Goal: Task Accomplishment & Management: Manage account settings

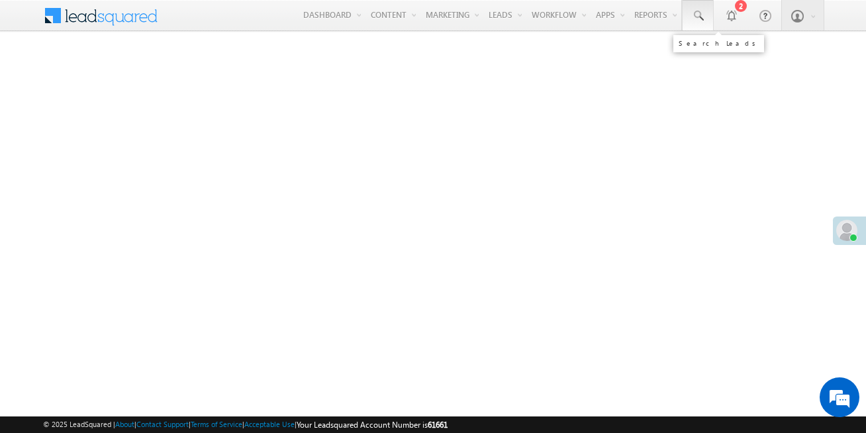
click at [697, 13] on span at bounding box center [697, 15] width 13 height 13
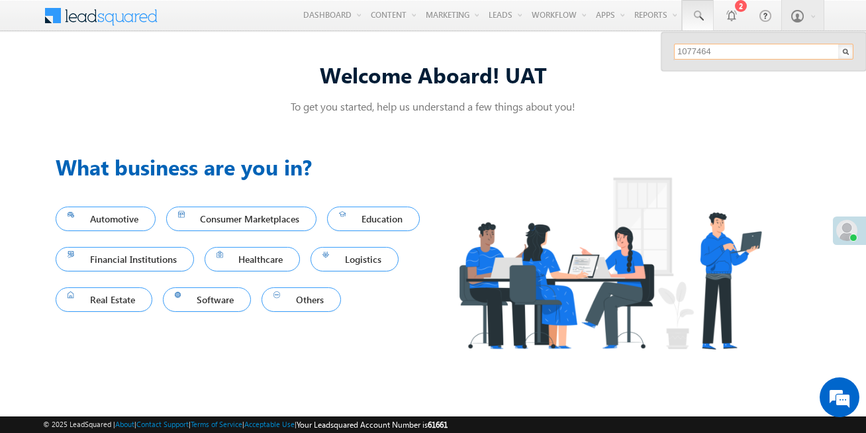
type input "1077464"
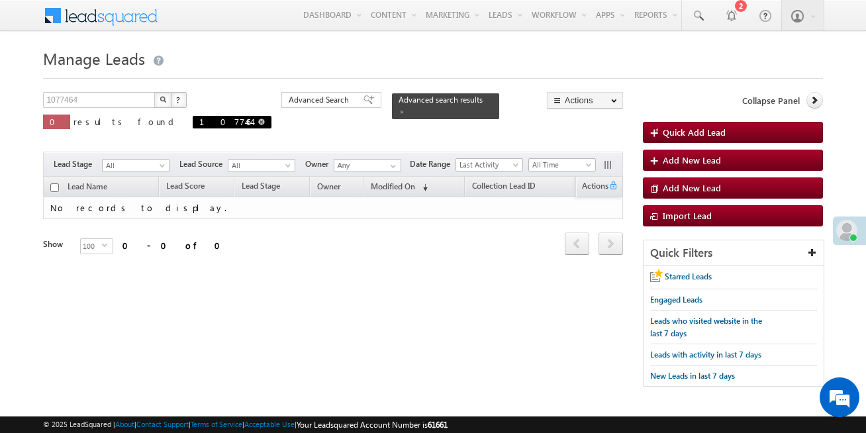
click at [258, 121] on span at bounding box center [261, 122] width 7 height 7
type input "Search Leads"
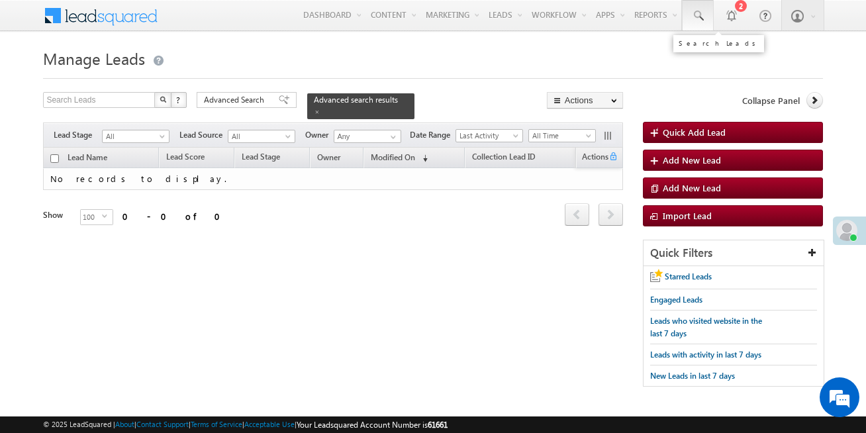
click at [697, 12] on span at bounding box center [697, 15] width 13 height 13
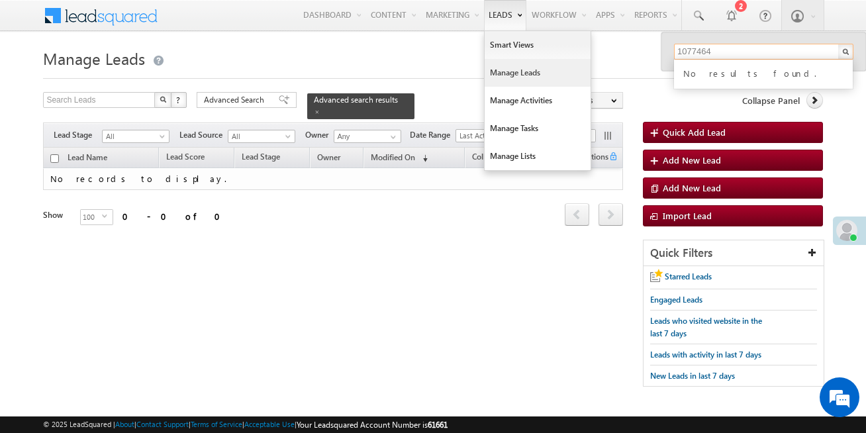
type input "1077464"
click at [509, 72] on link "Manage Leads" at bounding box center [538, 73] width 106 height 28
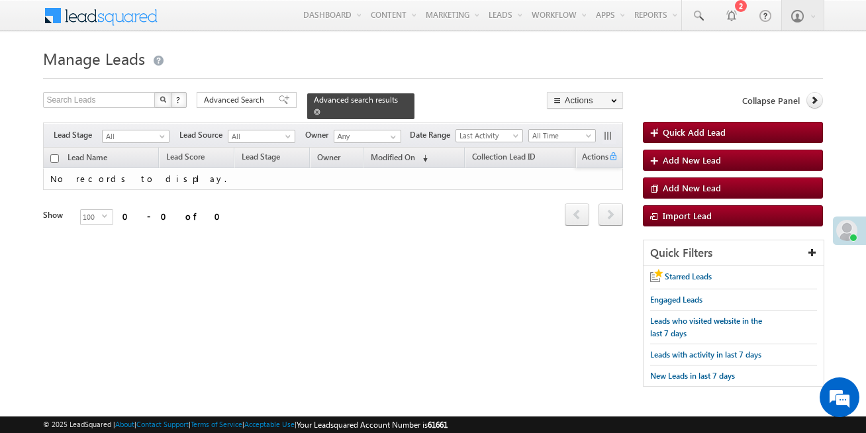
click at [320, 109] on span at bounding box center [317, 112] width 7 height 7
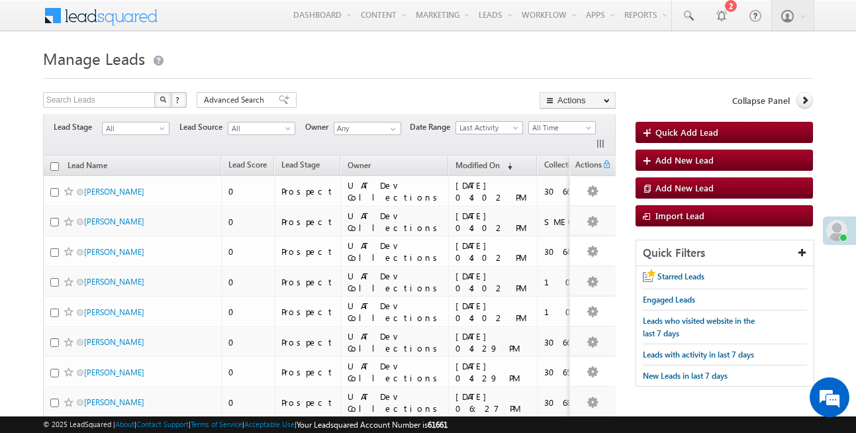
scroll to position [1, 0]
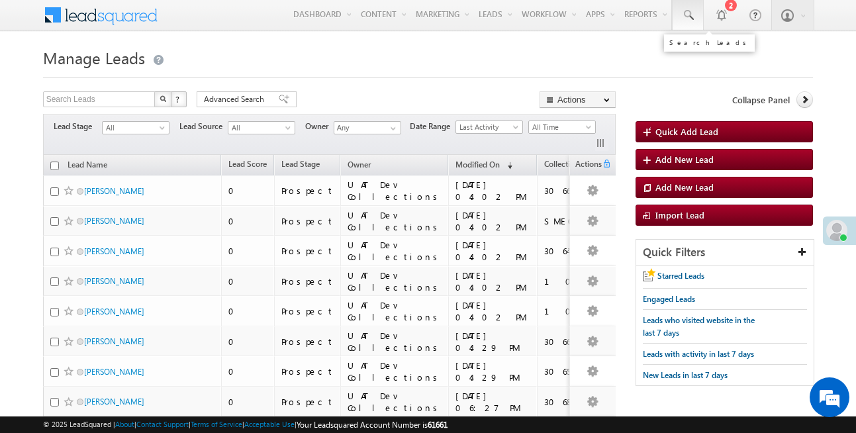
click at [694, 11] on span at bounding box center [687, 15] width 13 height 13
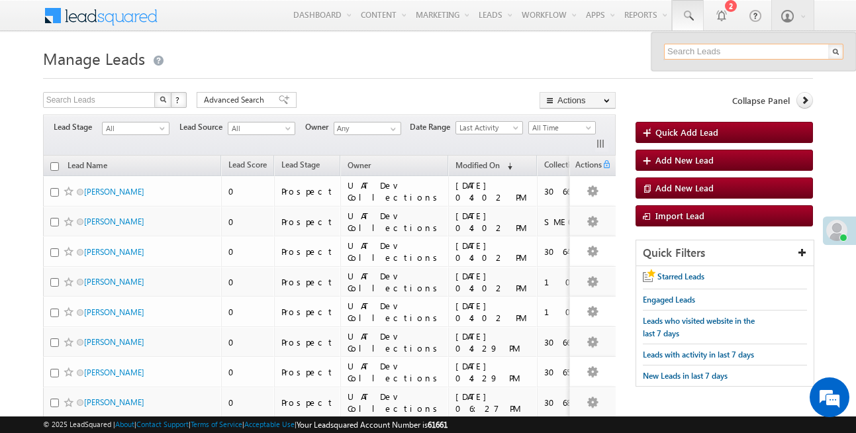
paste input "Werize@12"
type input "W"
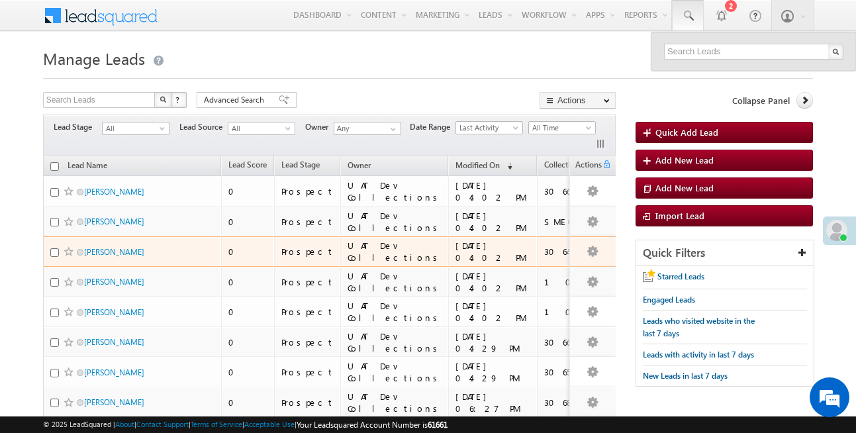
click at [544, 258] on div "3064745" at bounding box center [611, 252] width 134 height 12
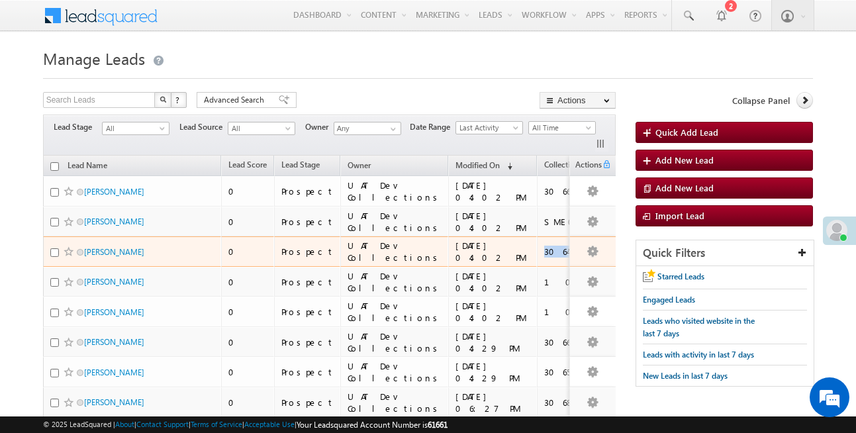
copy div "3064745"
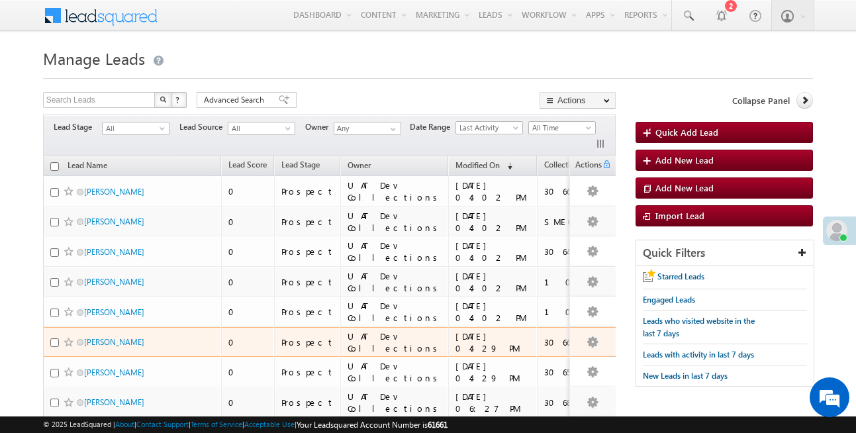
click at [544, 348] on div "3066883" at bounding box center [611, 342] width 134 height 12
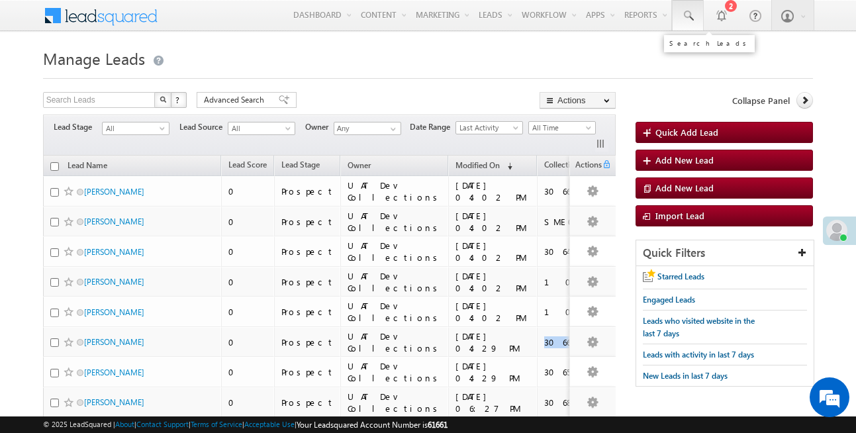
click at [693, 19] on span at bounding box center [687, 15] width 13 height 13
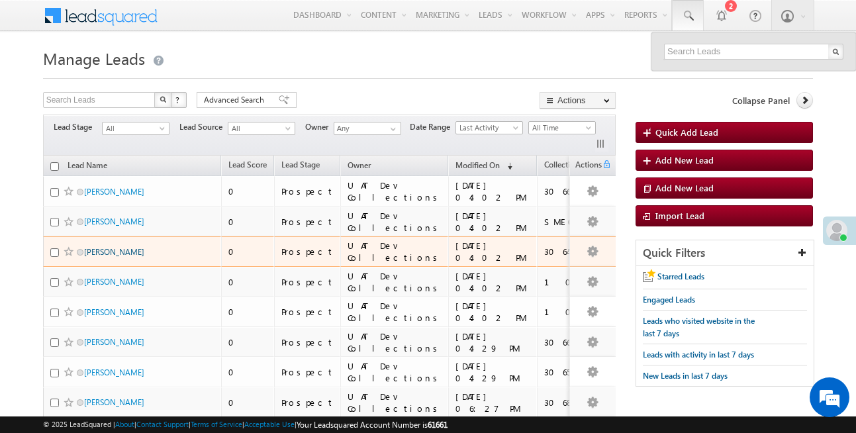
click at [121, 257] on link "[PERSON_NAME]" at bounding box center [114, 252] width 60 height 10
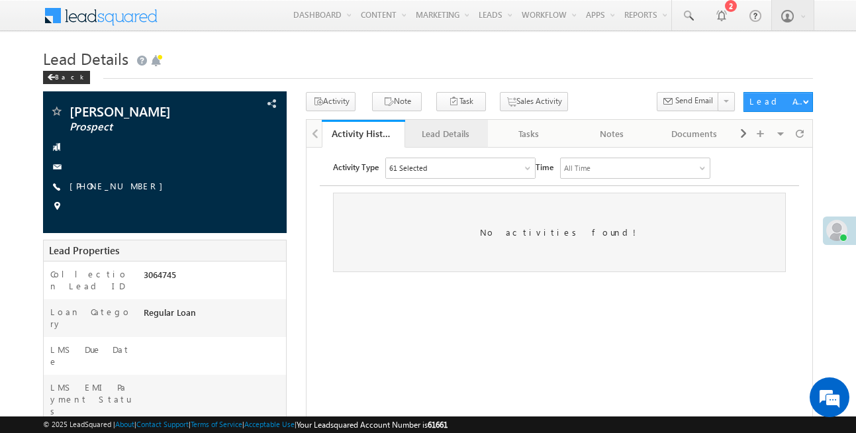
click at [446, 133] on div "Lead Details" at bounding box center [446, 134] width 60 height 16
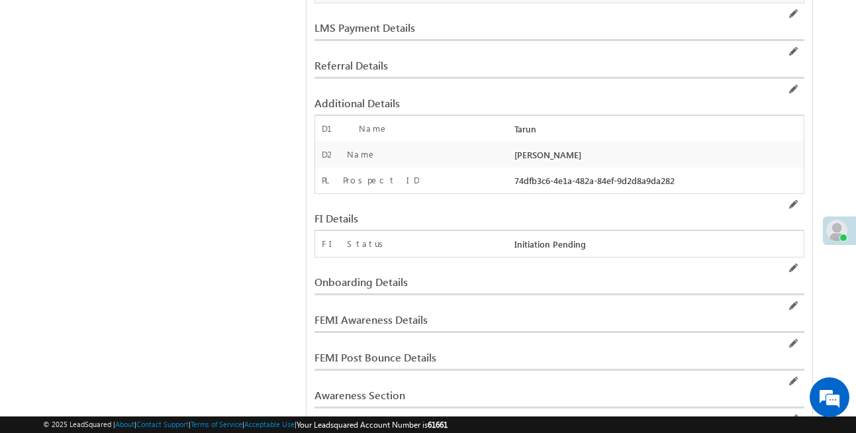
scroll to position [2353, 0]
click at [400, 390] on div "Awareness Section" at bounding box center [476, 396] width 322 height 12
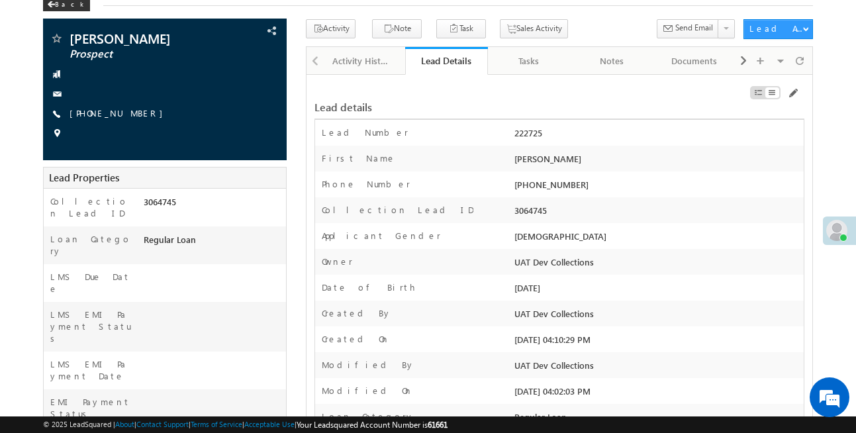
scroll to position [59, 0]
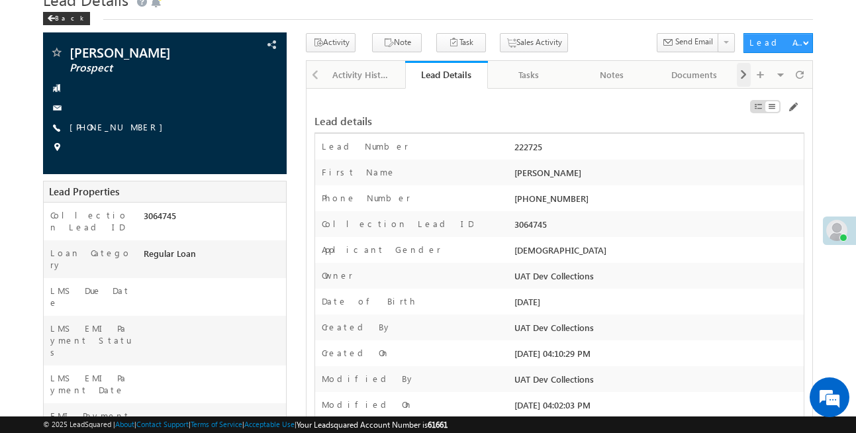
click at [741, 83] on span at bounding box center [744, 75] width 8 height 24
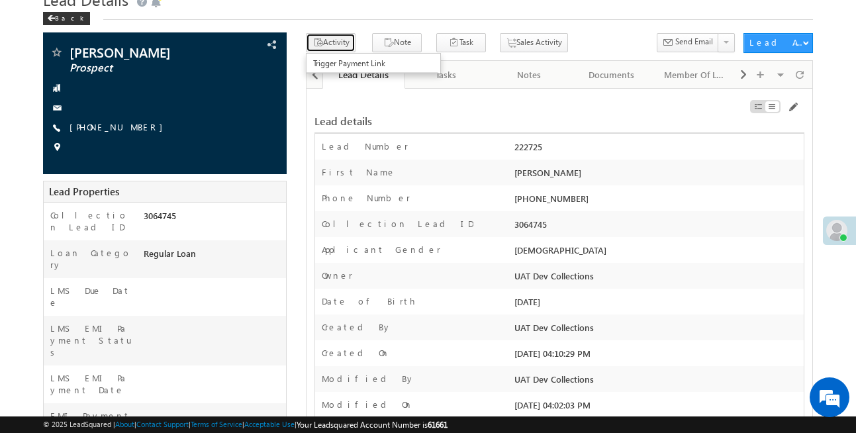
click at [344, 42] on button "Activity" at bounding box center [331, 42] width 50 height 19
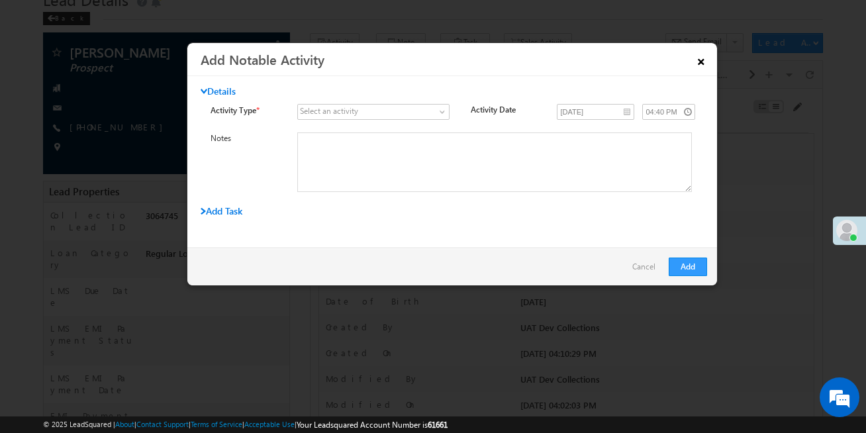
click at [705, 64] on link "×" at bounding box center [701, 59] width 23 height 23
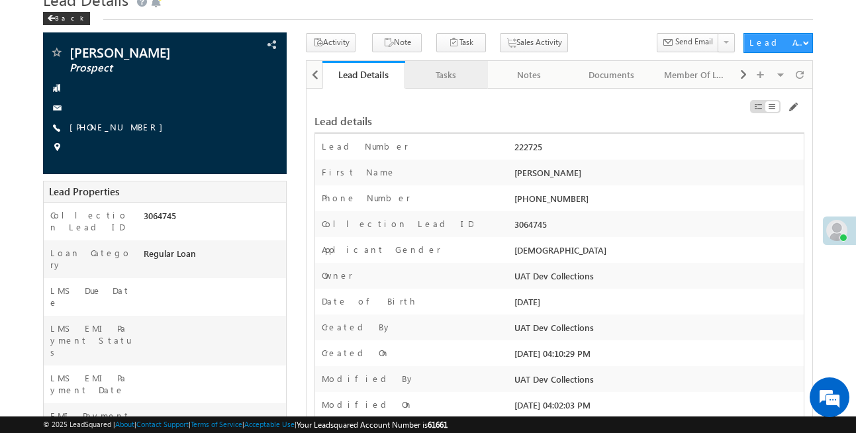
click at [454, 76] on div "Tasks" at bounding box center [446, 75] width 60 height 16
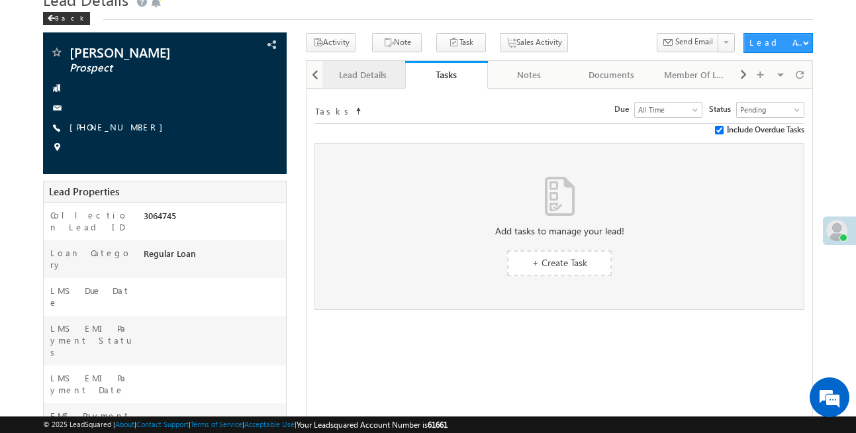
click at [375, 77] on div "Lead Details" at bounding box center [363, 75] width 60 height 16
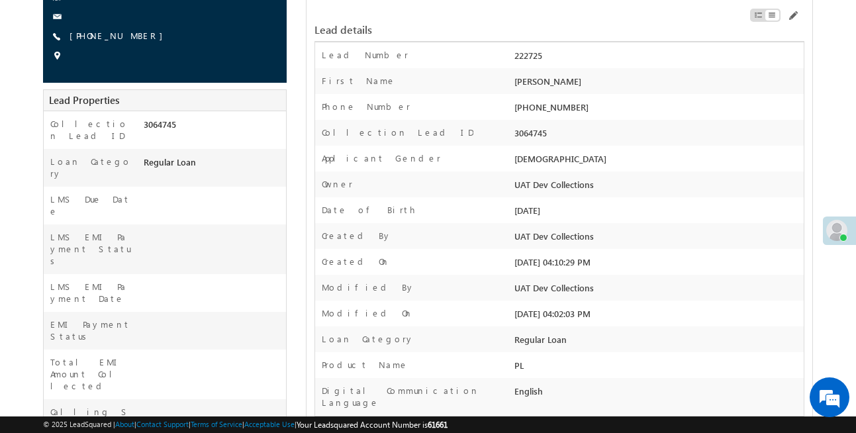
scroll to position [0, 0]
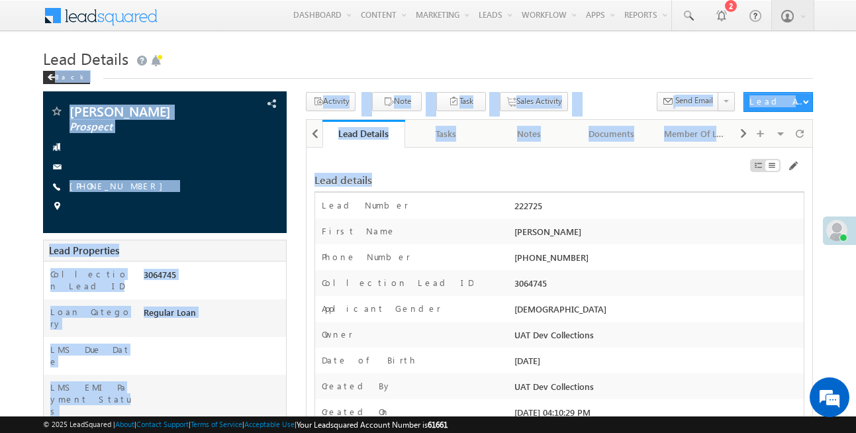
drag, startPoint x: 701, startPoint y: 77, endPoint x: 795, endPoint y: 160, distance: 125.3
click at [795, 165] on span at bounding box center [792, 166] width 11 height 11
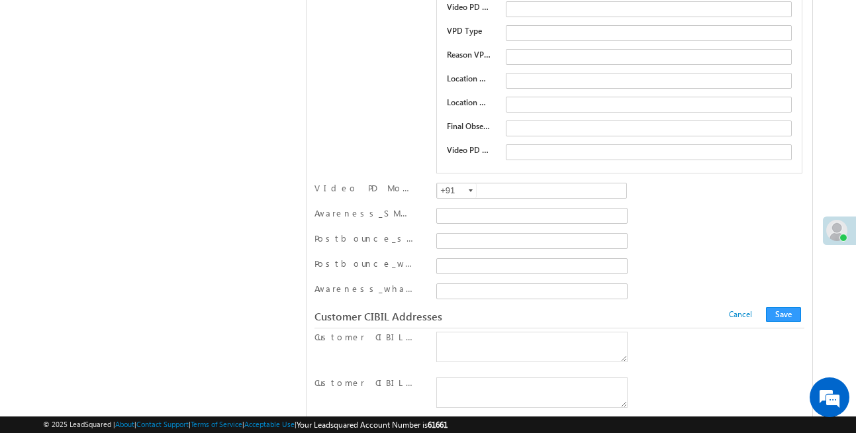
scroll to position [12960, 0]
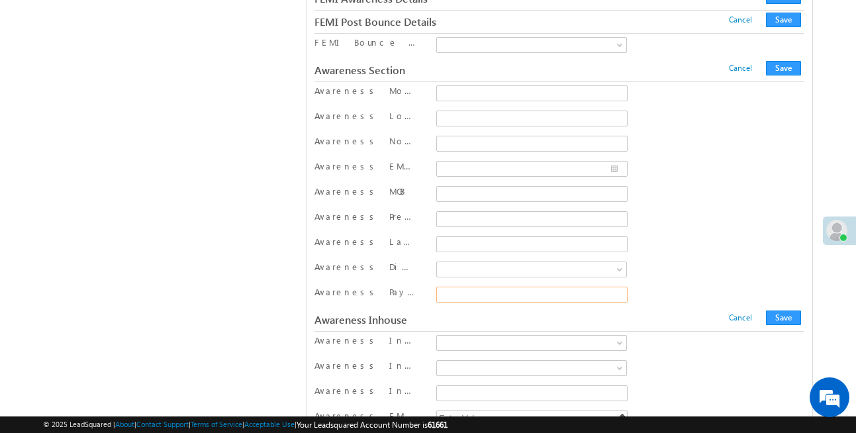
click at [541, 296] on input "Awareness Payment Link" at bounding box center [531, 295] width 191 height 16
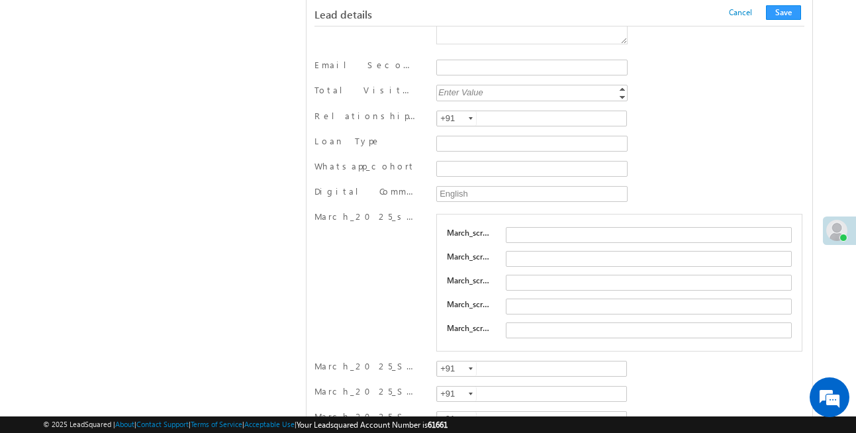
scroll to position [0, 0]
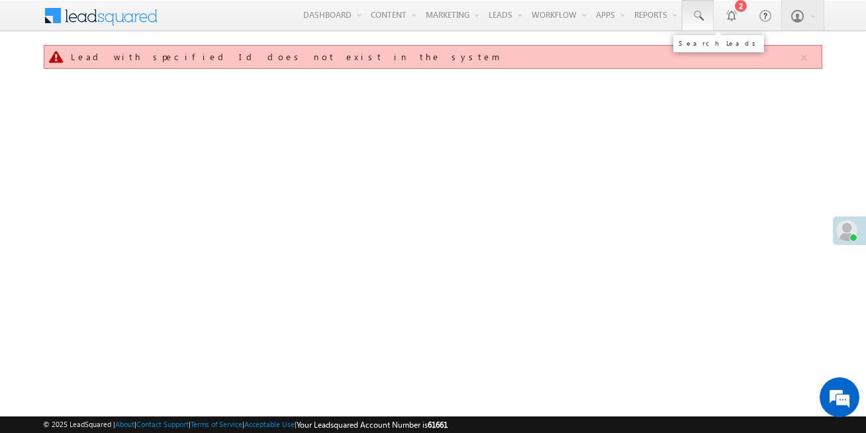
click at [691, 15] on span at bounding box center [697, 15] width 13 height 13
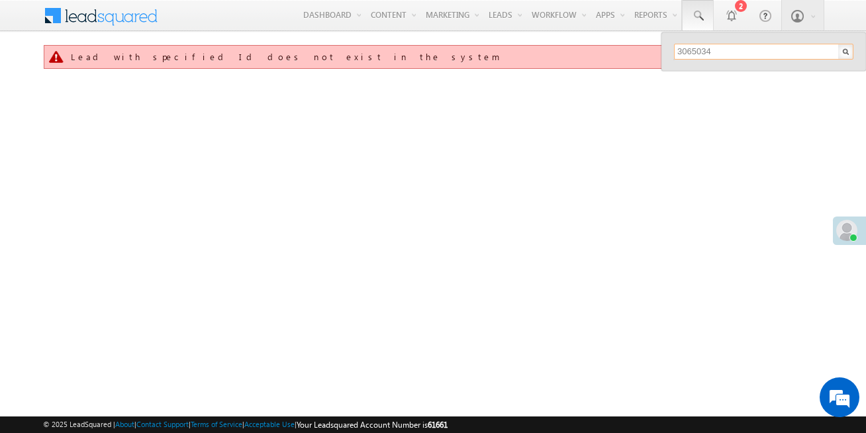
type input "3065034"
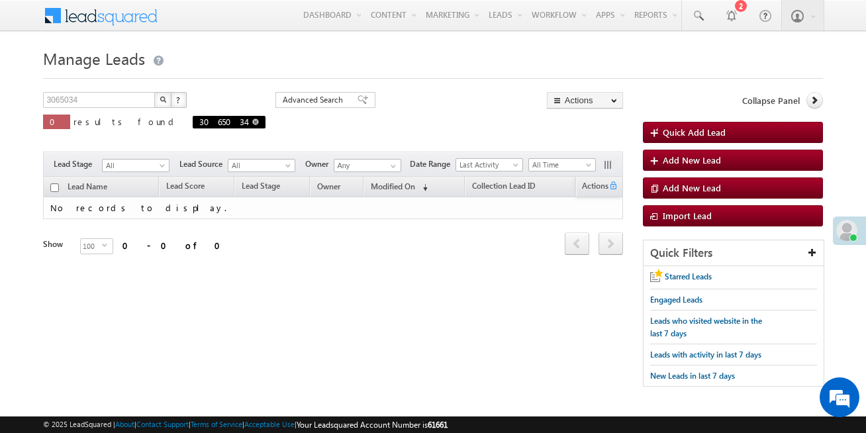
click at [252, 122] on span at bounding box center [255, 122] width 7 height 7
type input "Search Leads"
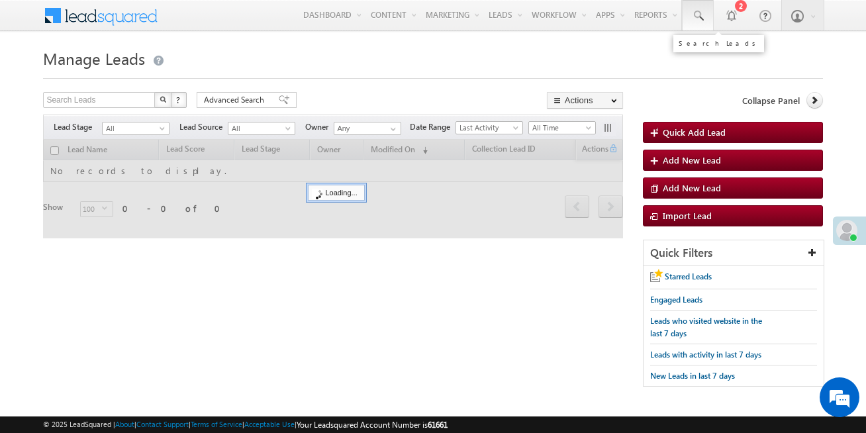
click at [698, 18] on span at bounding box center [697, 15] width 13 height 13
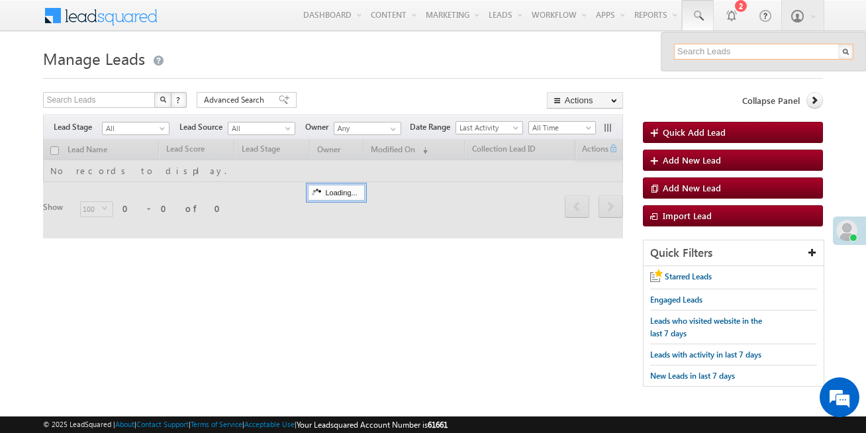
click at [696, 52] on input "text" at bounding box center [763, 52] width 179 height 16
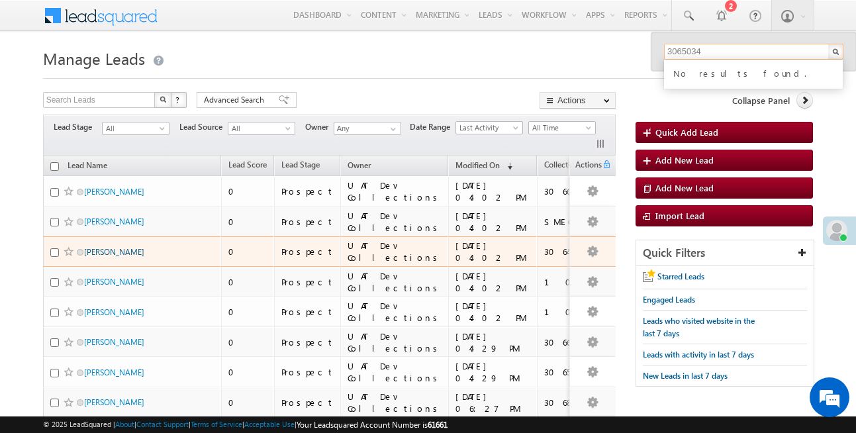
type input "3065034"
click at [109, 257] on link "[PERSON_NAME]" at bounding box center [114, 252] width 60 height 10
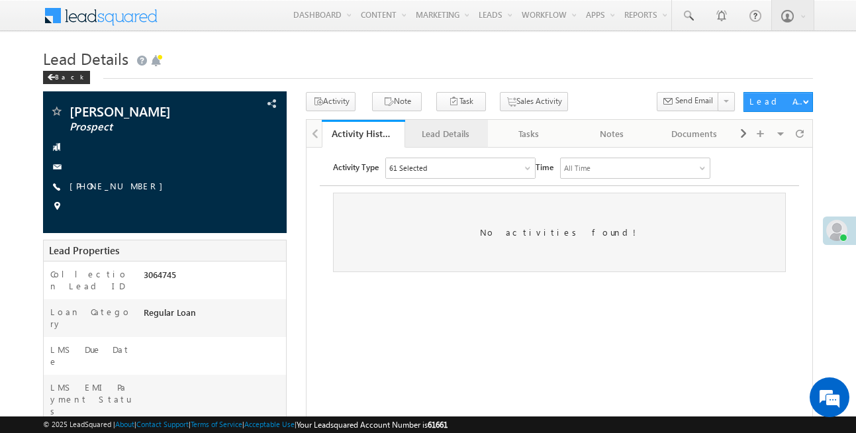
click at [445, 132] on div "Lead Details" at bounding box center [446, 134] width 60 height 16
click at [453, 132] on div "Lead Details" at bounding box center [446, 134] width 60 height 16
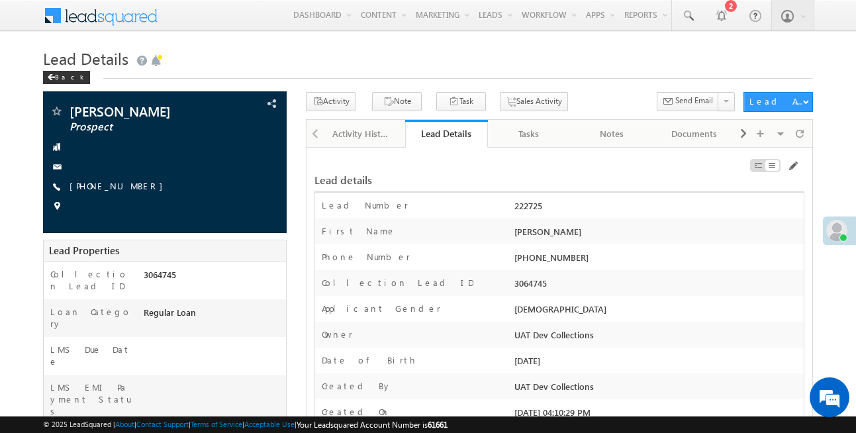
scroll to position [2385, 0]
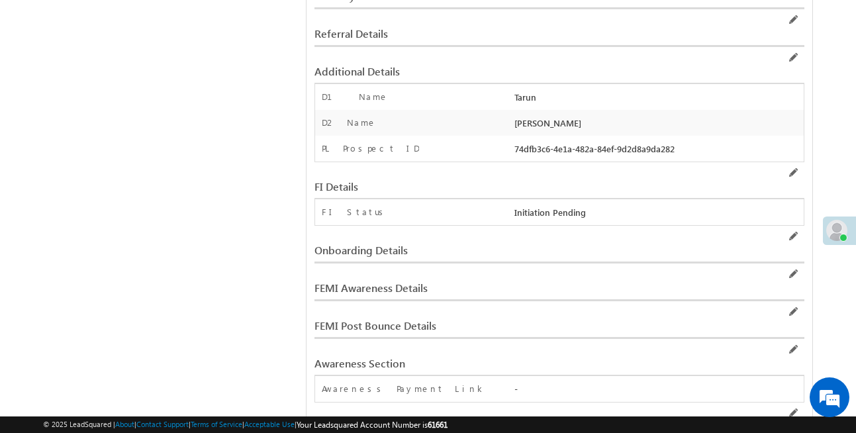
click at [420, 383] on div "Awareness Payment Link" at bounding box center [412, 392] width 195 height 19
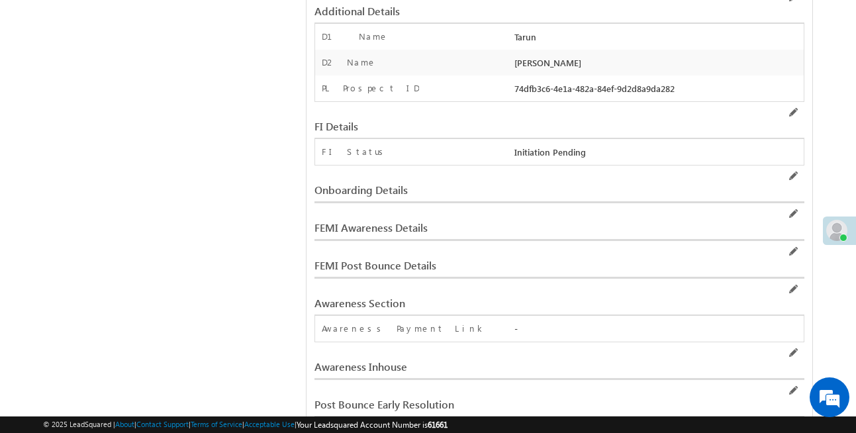
scroll to position [0, 0]
click at [456, 316] on div "Awareness Payment Link -" at bounding box center [559, 329] width 489 height 26
click at [379, 322] on label "Awareness Payment Link" at bounding box center [404, 328] width 164 height 12
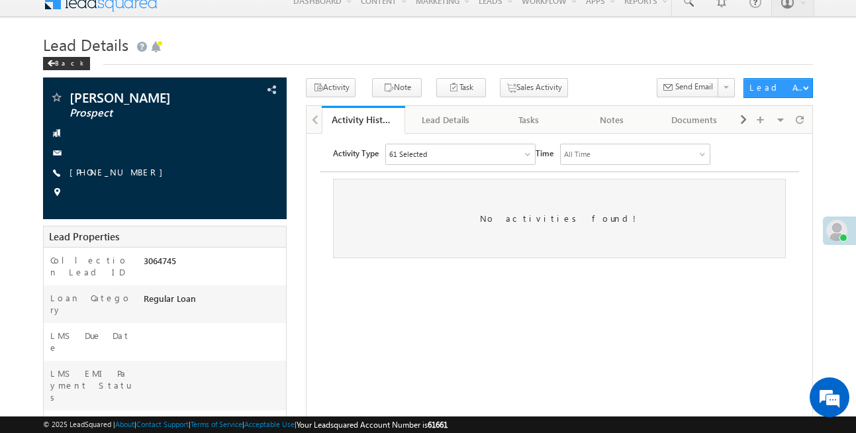
scroll to position [27, 0]
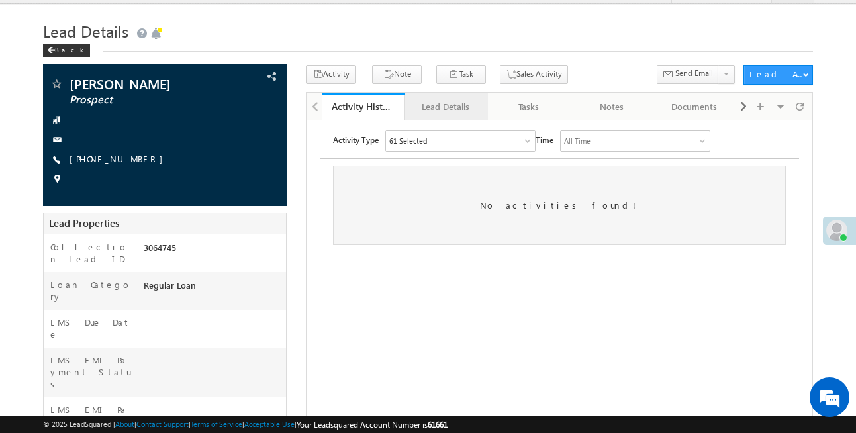
click at [438, 115] on link "Lead Details" at bounding box center [446, 107] width 83 height 28
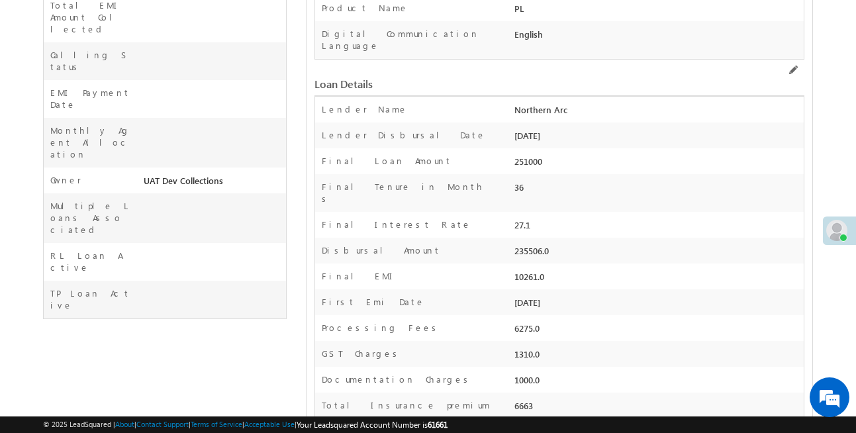
scroll to position [2385, 0]
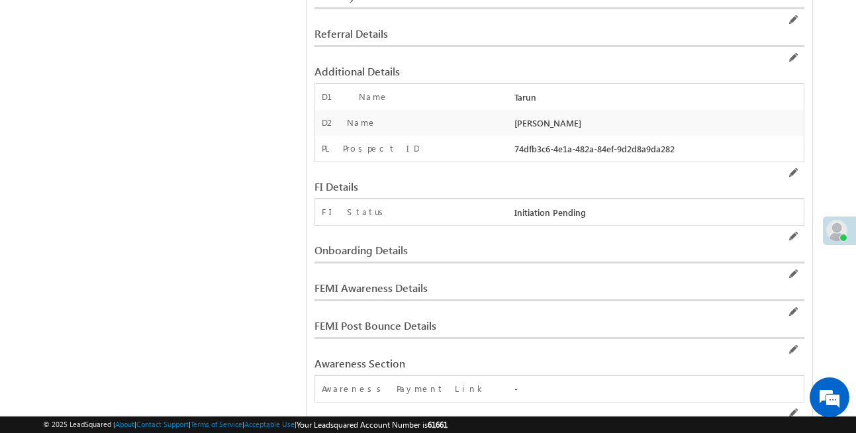
click at [400, 376] on div "Awareness Payment Link -" at bounding box center [559, 389] width 489 height 26
click at [513, 383] on div "-" at bounding box center [657, 392] width 293 height 19
click at [391, 382] on label "Awareness Payment Link" at bounding box center [404, 388] width 164 height 12
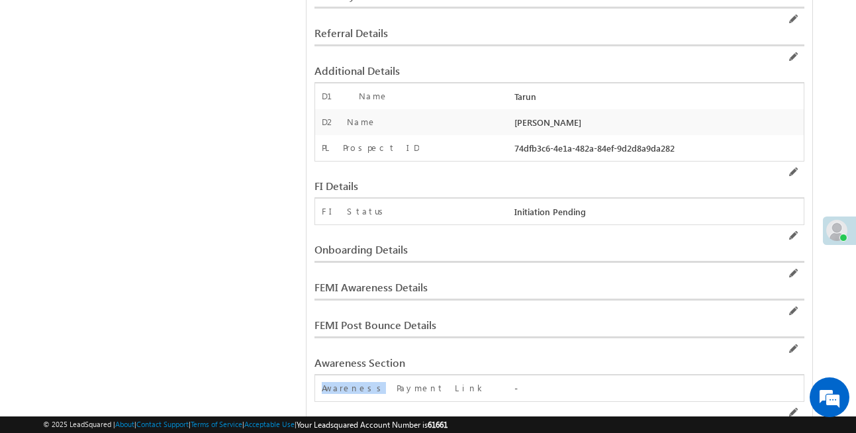
click at [391, 382] on label "Awareness Payment Link" at bounding box center [404, 388] width 164 height 12
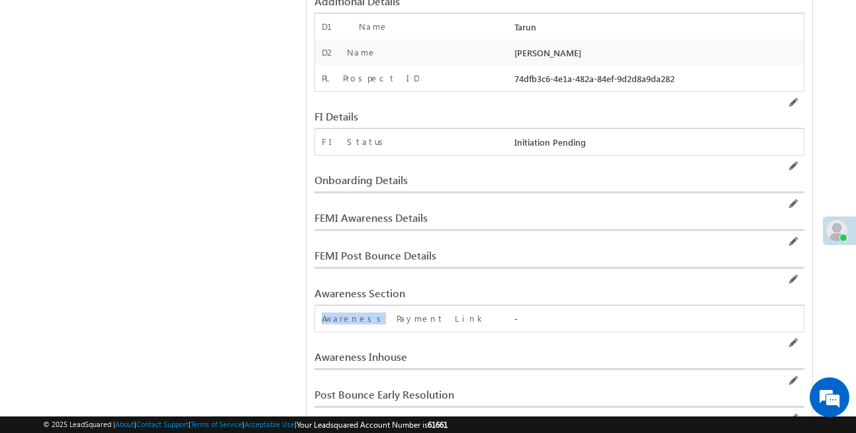
scroll to position [2449, 0]
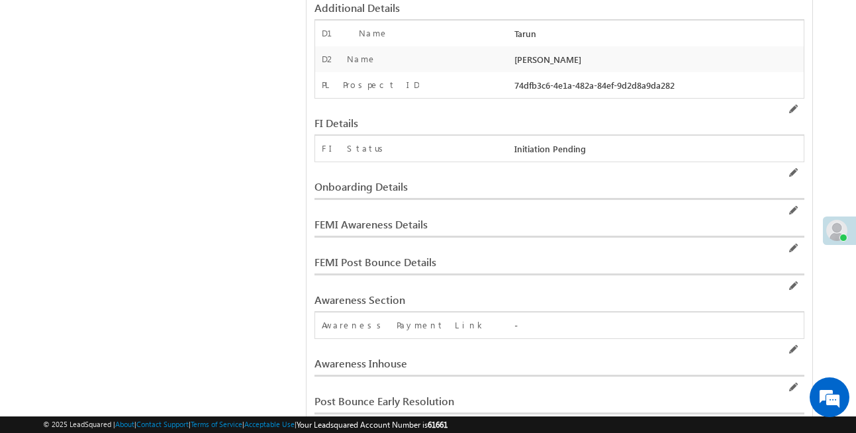
click at [430, 319] on div "Awareness Payment Link" at bounding box center [412, 328] width 195 height 19
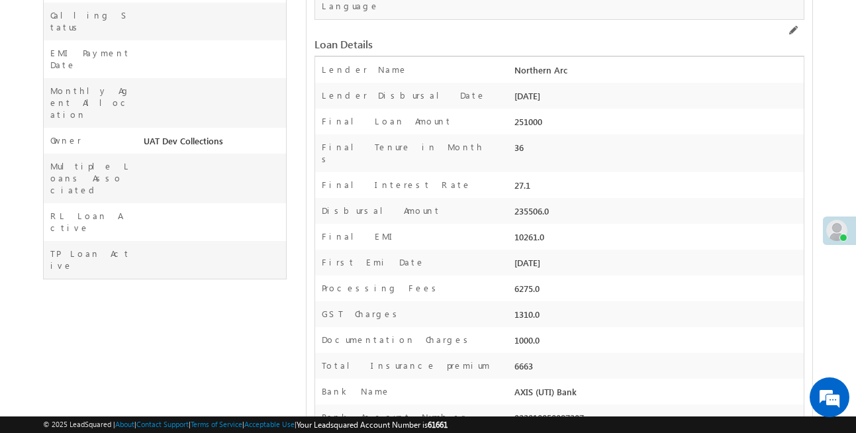
scroll to position [0, 0]
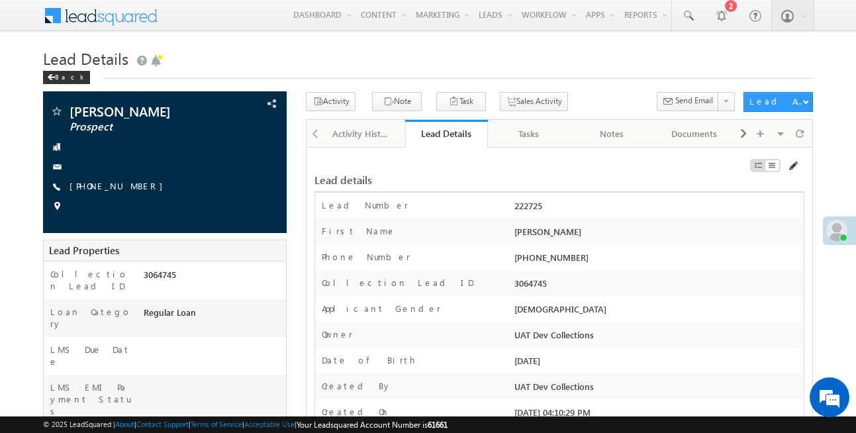
click at [791, 166] on span at bounding box center [792, 166] width 11 height 11
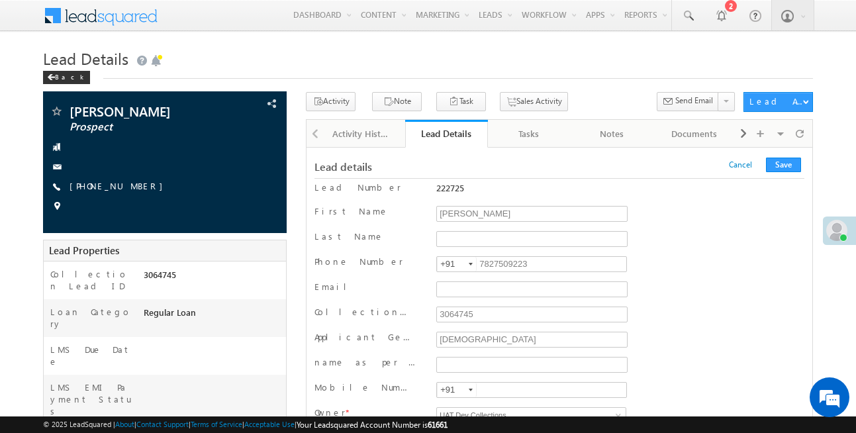
scroll to position [2206, 0]
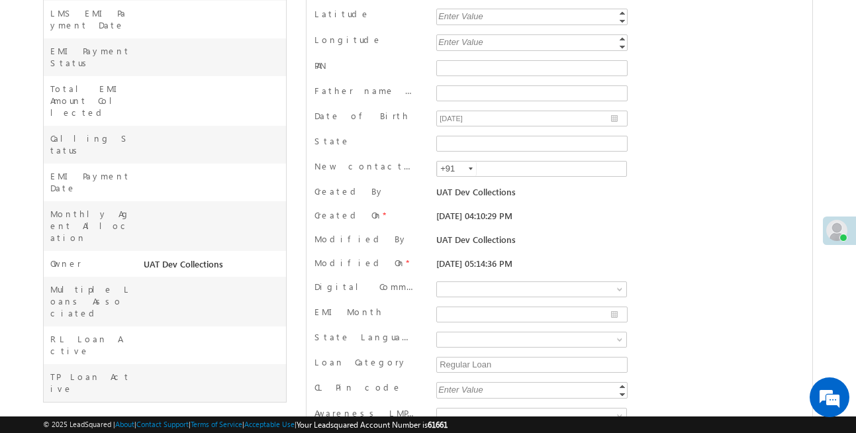
scroll to position [0, 0]
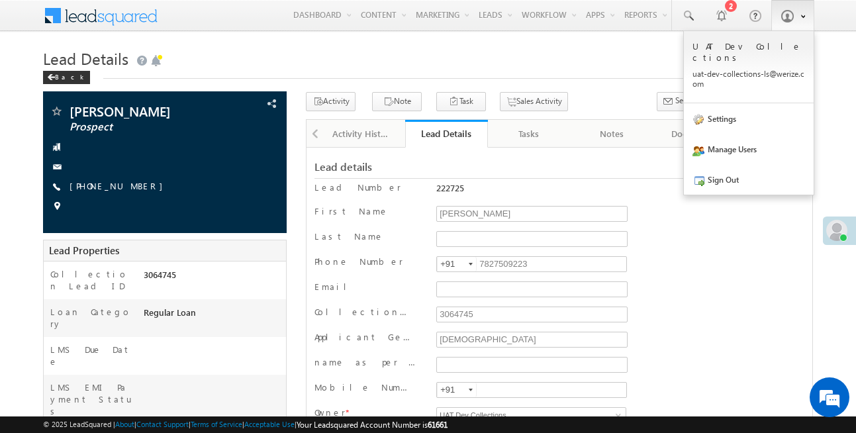
click at [801, 17] on b at bounding box center [803, 15] width 5 height 8
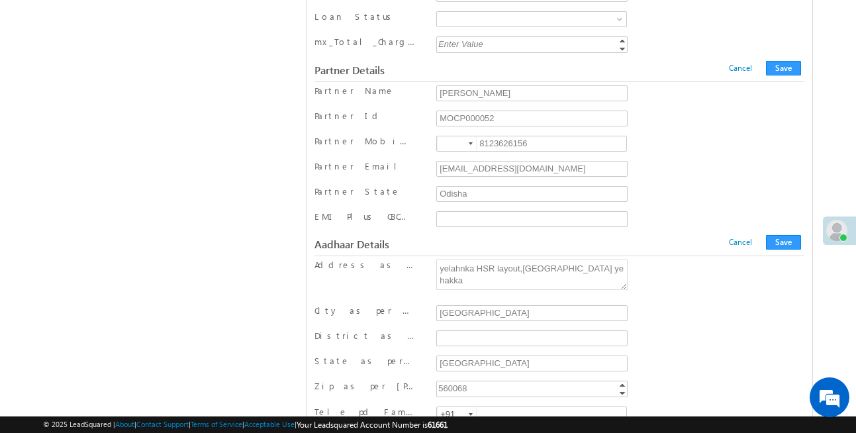
click at [367, 220] on label "EMI Plus CBC Payment Links" at bounding box center [366, 217] width 102 height 12
click at [436, 220] on input "EMI Plus CBC Payment Links" at bounding box center [531, 219] width 191 height 16
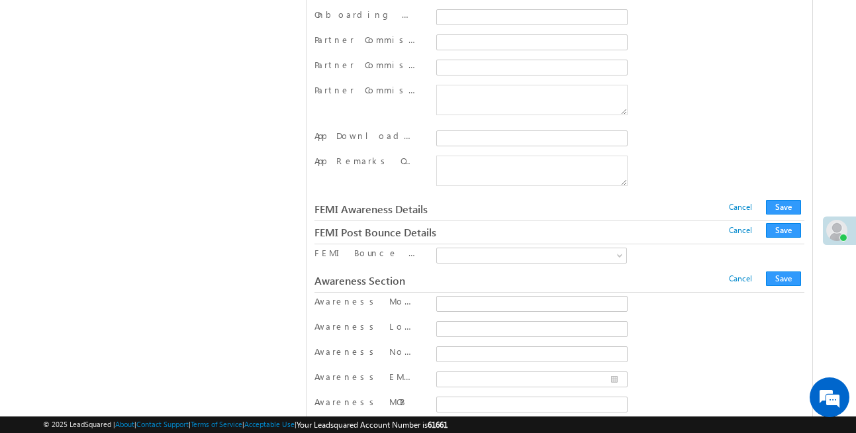
scroll to position [12986, 0]
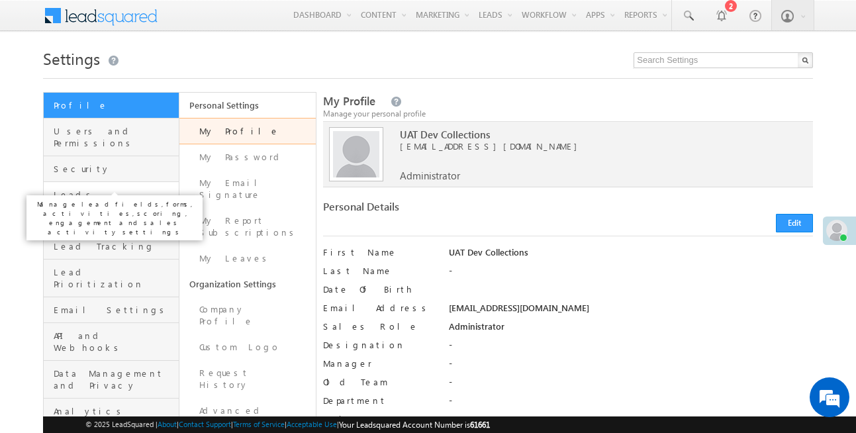
click at [62, 189] on span "Leads" at bounding box center [115, 195] width 122 height 12
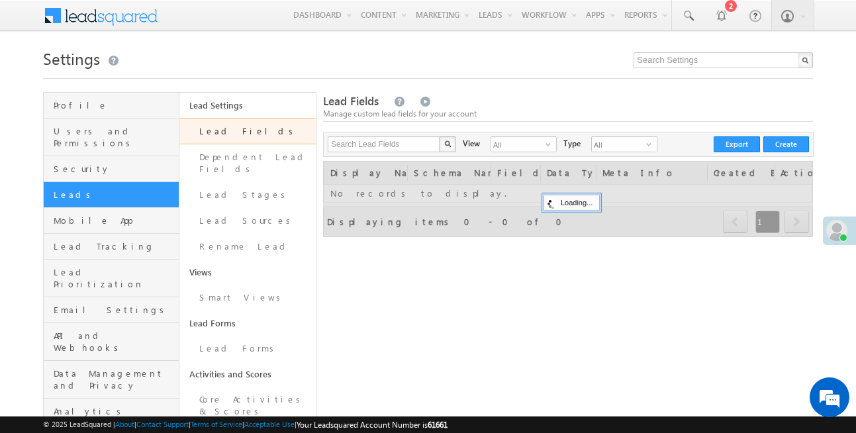
click at [232, 135] on link "Lead Fields" at bounding box center [247, 131] width 136 height 26
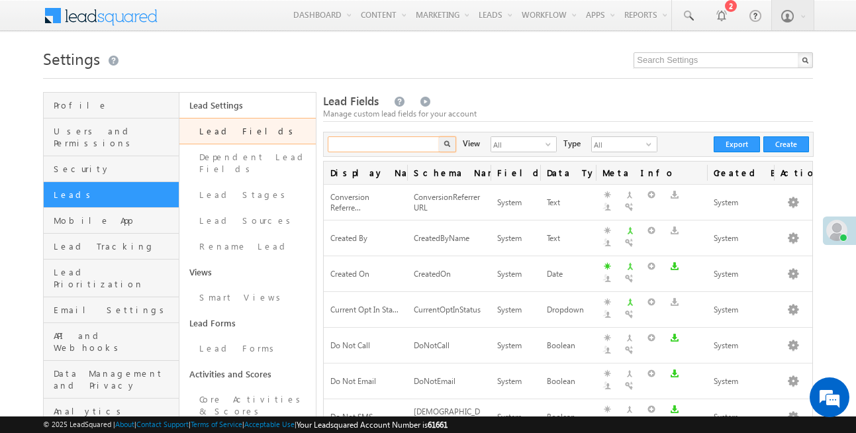
click at [385, 148] on input "text" at bounding box center [384, 144] width 113 height 16
paste input "mx_Partner_Payment_Link"
type input "mx_Partner_Payment_Link"
click at [442, 143] on button "button" at bounding box center [447, 144] width 17 height 16
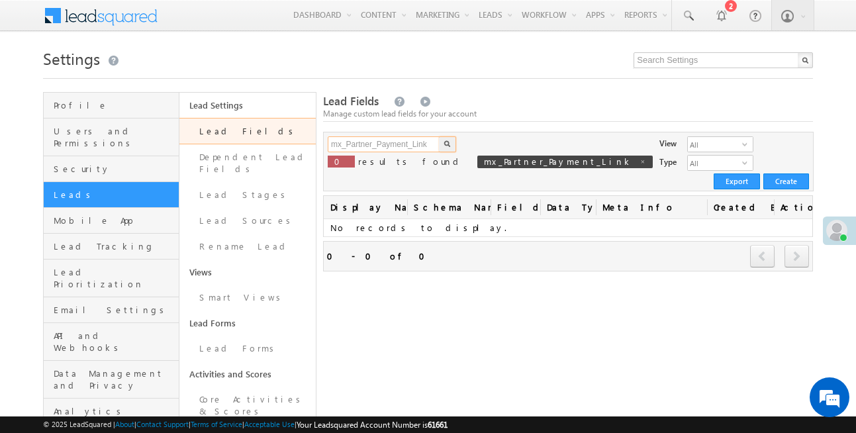
click at [393, 146] on input "mx_Partner_Payment_Link" at bounding box center [384, 144] width 113 height 16
paste input "mx_Referral_Payment_Link"
type input "mx_Referral_Payment_Link"
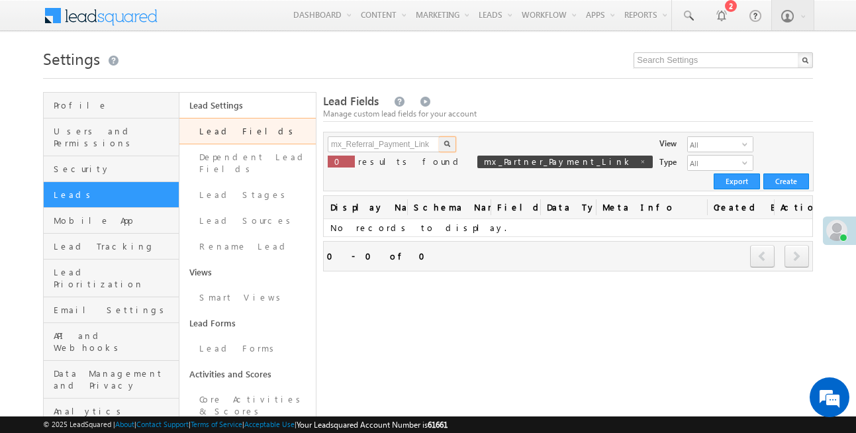
click at [439, 136] on button "button" at bounding box center [447, 144] width 17 height 16
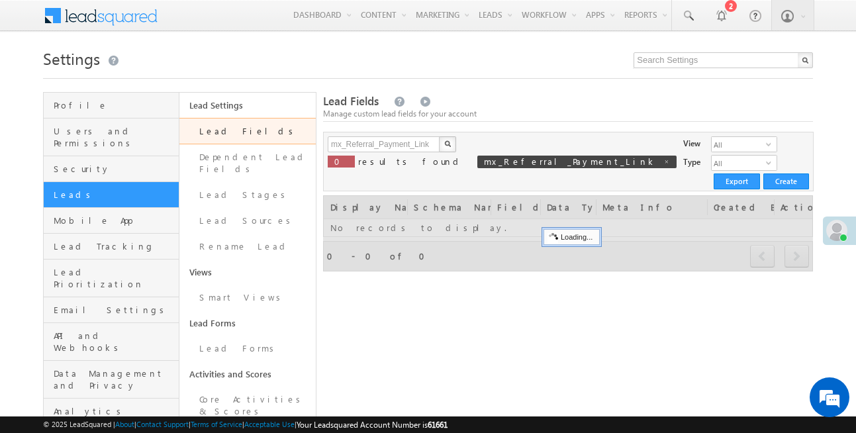
click at [439, 136] on button "button" at bounding box center [447, 144] width 17 height 16
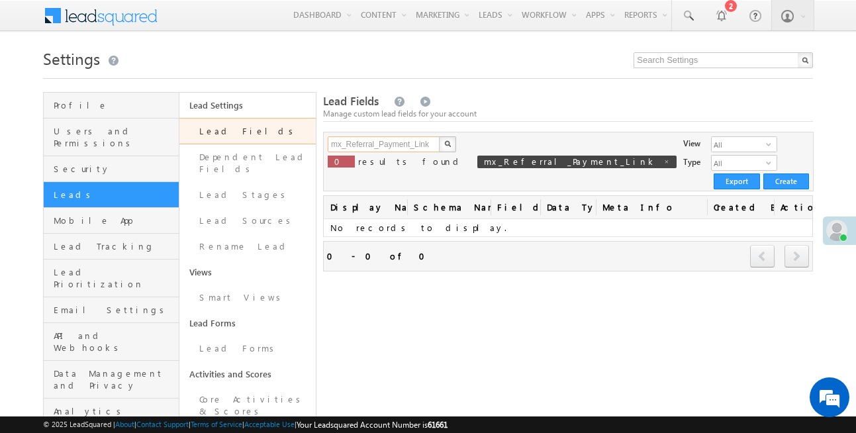
click at [355, 144] on input "mx_Referral_Payment_Link" at bounding box center [384, 144] width 113 height 16
paste input "Bounce_Penal_Charges"
click at [439, 136] on button "button" at bounding box center [447, 144] width 17 height 16
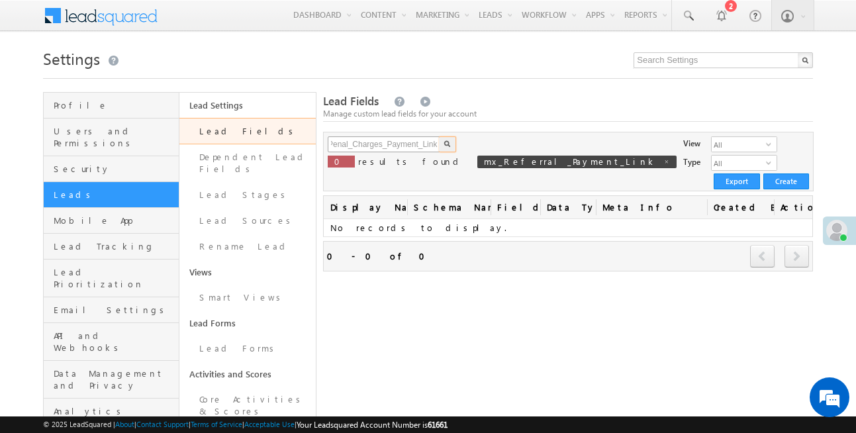
scroll to position [0, 0]
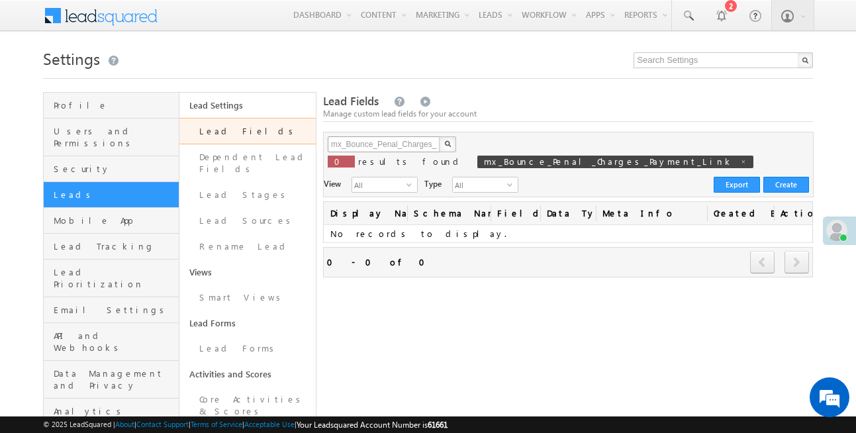
click at [439, 136] on button "button" at bounding box center [447, 144] width 17 height 16
click at [375, 140] on input "mx_Bounce_Penal_Charges_Payment_Link" at bounding box center [384, 144] width 113 height 16
paste input "1Plus_Field"
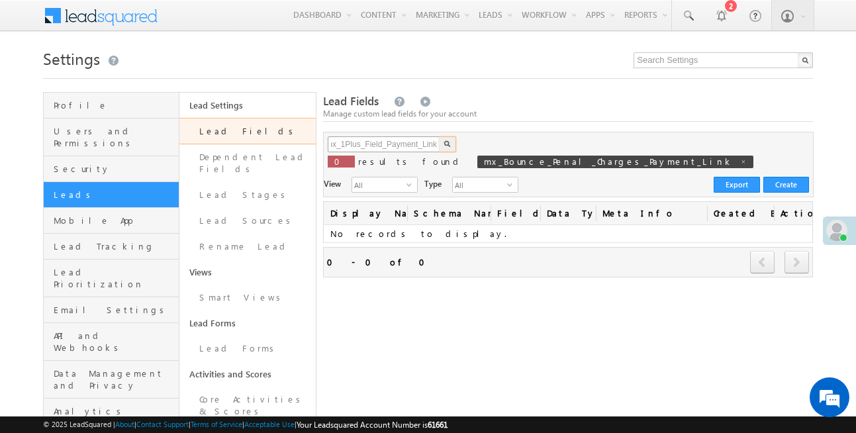
click at [439, 136] on button "button" at bounding box center [447, 144] width 17 height 16
click at [397, 143] on input "mx_1Plus_Field_Payment_Link" at bounding box center [384, 144] width 113 height 16
paste input "EMI_Plus_CBC_Payment_Links"
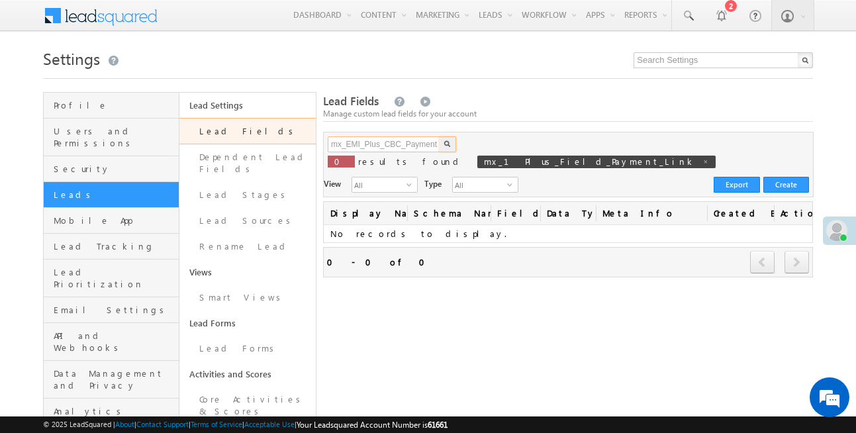
scroll to position [0, 23]
click at [439, 136] on button "button" at bounding box center [447, 144] width 17 height 16
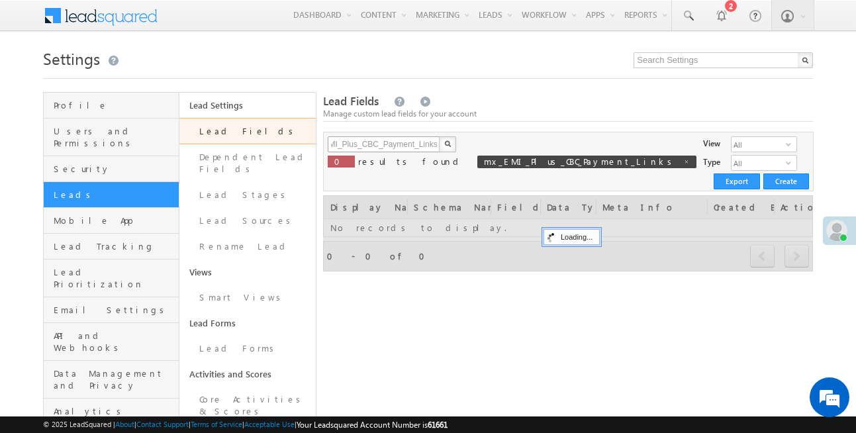
scroll to position [0, 0]
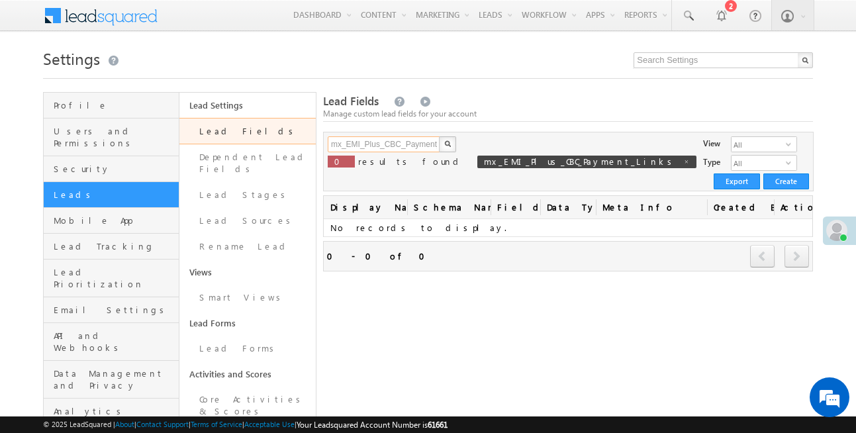
click at [407, 141] on input "mx_EMI_Plus_CBC_Payment_Links" at bounding box center [384, 144] width 113 height 16
paste input "mx_Payment_Link"
paste input "Payment_Link"
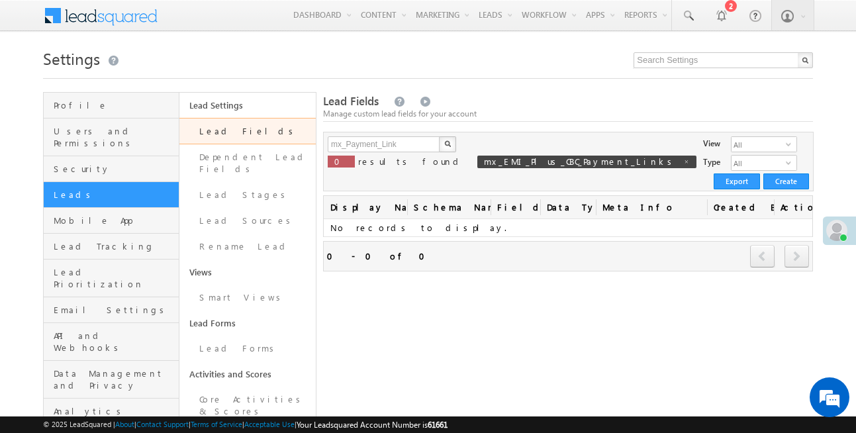
click at [446, 146] on img "button" at bounding box center [447, 143] width 7 height 7
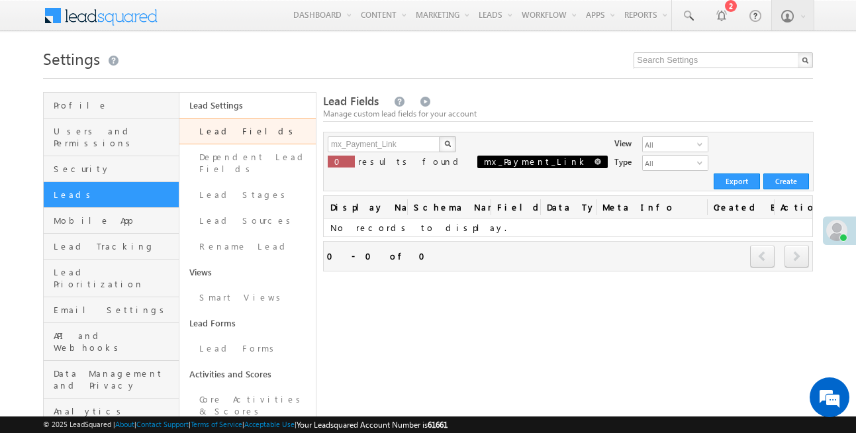
click at [595, 160] on span at bounding box center [598, 161] width 7 height 7
type input "Search Lead Fields"
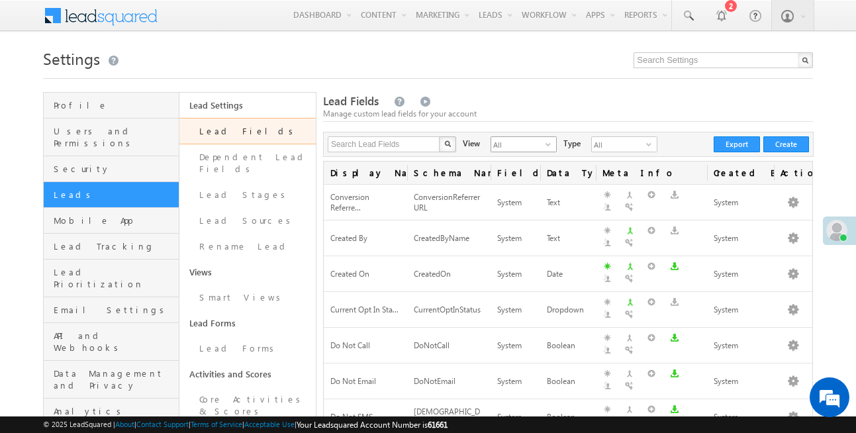
click at [542, 136] on div "All select" at bounding box center [524, 144] width 66 height 16
click at [583, 102] on div "Lead Fields Manage custom lead fields for your account" at bounding box center [568, 107] width 490 height 28
click at [777, 149] on button "Create" at bounding box center [786, 144] width 46 height 16
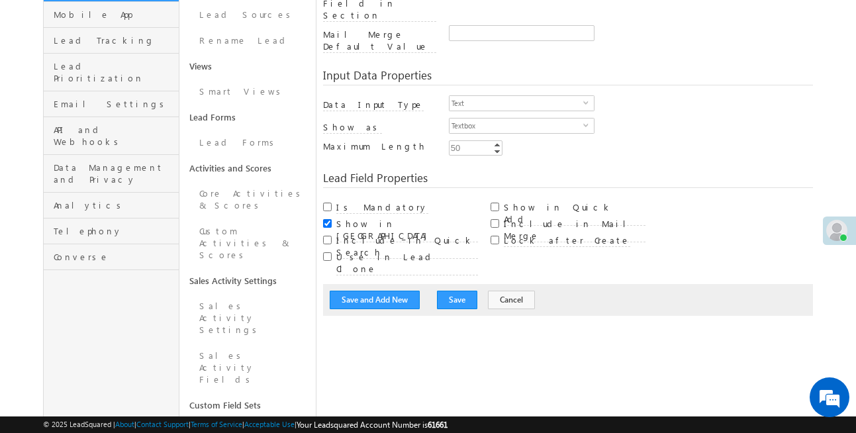
scroll to position [204, 0]
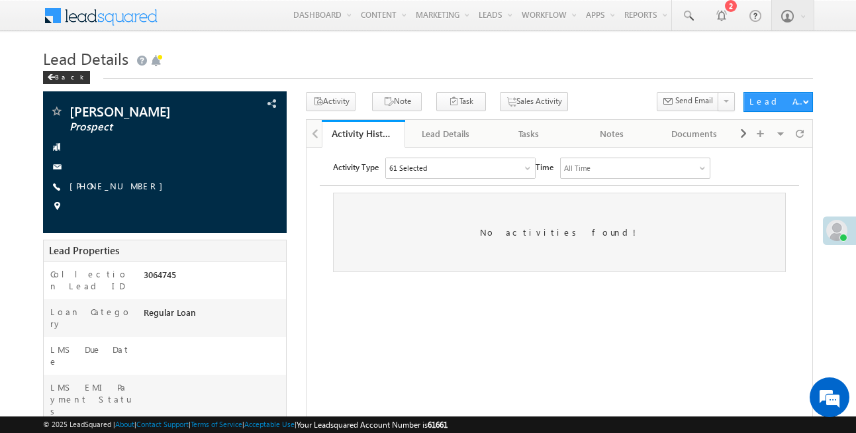
scroll to position [1, 0]
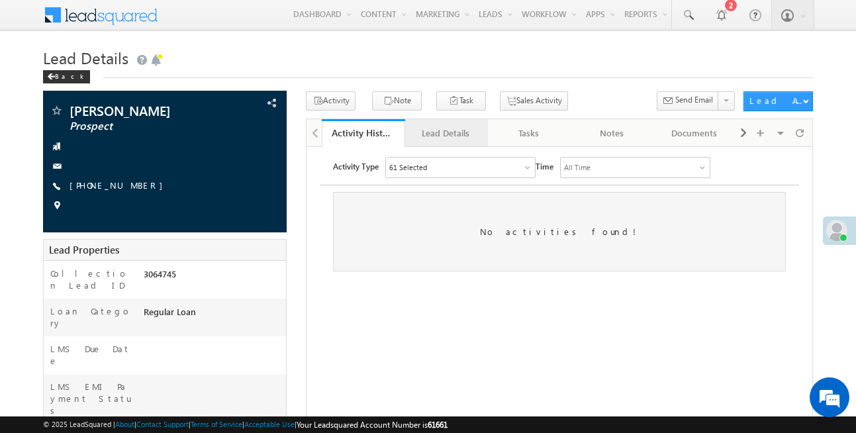
click at [448, 134] on div "Lead Details" at bounding box center [446, 133] width 60 height 16
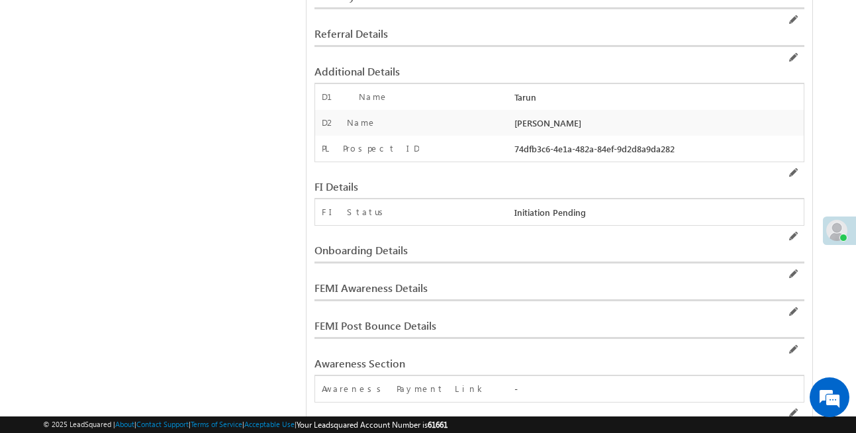
scroll to position [0, 0]
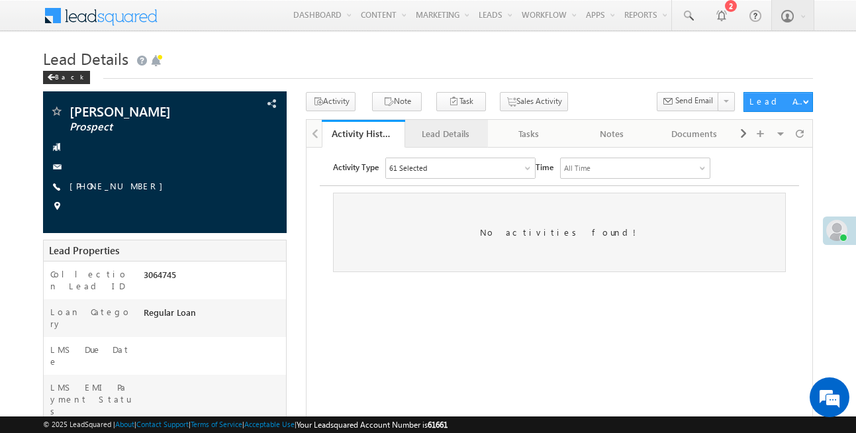
click at [448, 132] on div "Lead Details" at bounding box center [446, 134] width 60 height 16
